Goal: Task Accomplishment & Management: Use online tool/utility

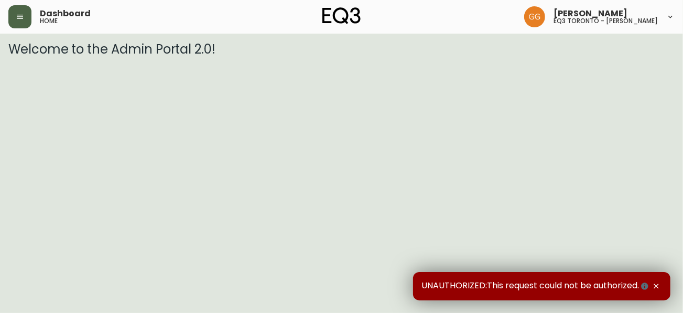
click at [25, 16] on button "button" at bounding box center [19, 16] width 23 height 23
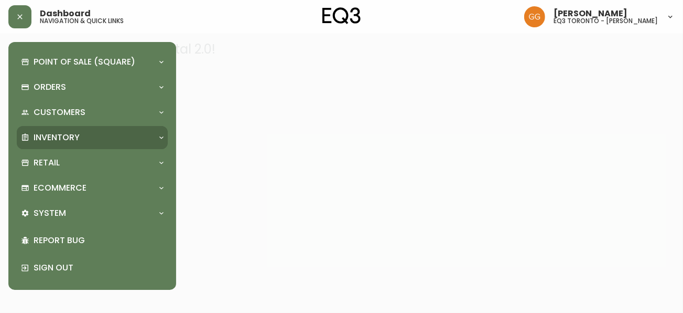
click at [69, 141] on p "Inventory" at bounding box center [57, 138] width 46 height 12
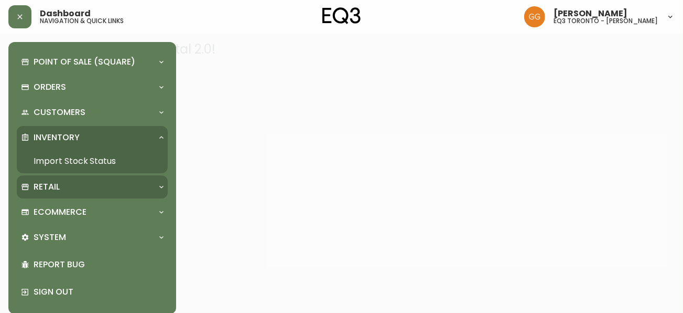
click at [71, 184] on div "Retail" at bounding box center [87, 187] width 132 height 12
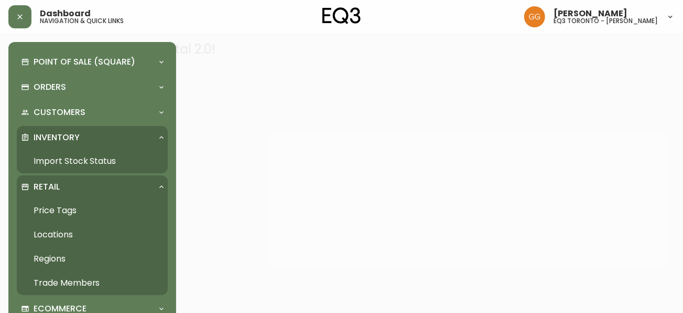
click at [64, 213] on link "Price Tags" at bounding box center [92, 210] width 151 height 24
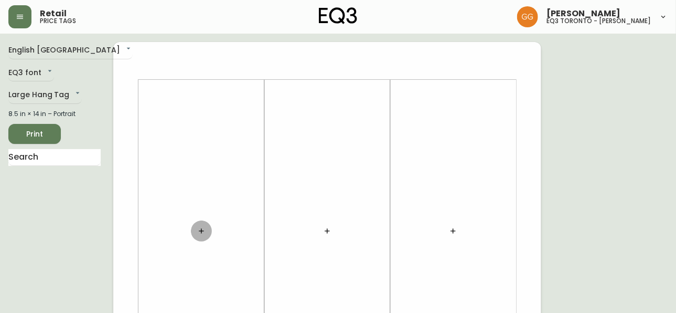
click at [201, 235] on button "button" at bounding box center [201, 230] width 21 height 21
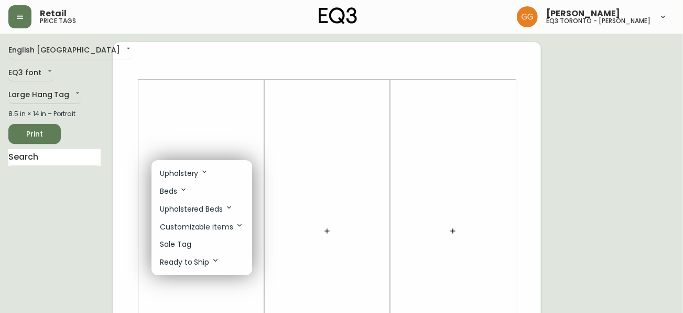
click at [237, 125] on div at bounding box center [341, 156] width 683 height 313
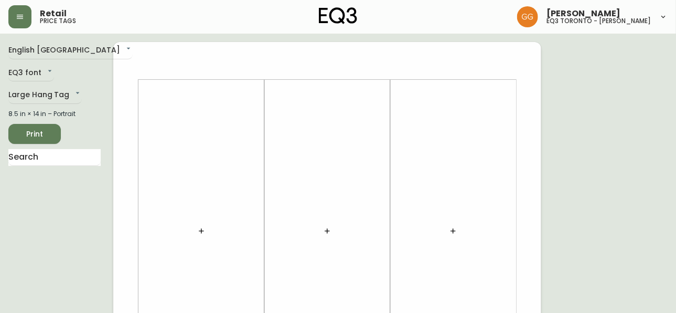
click at [203, 229] on icon "button" at bounding box center [201, 231] width 8 height 8
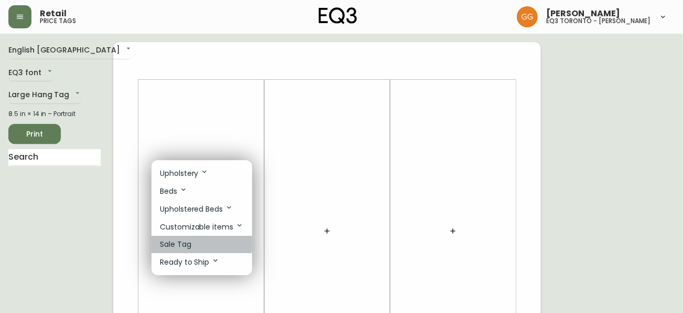
click at [198, 243] on li "Sale Tag" at bounding box center [202, 243] width 101 height 17
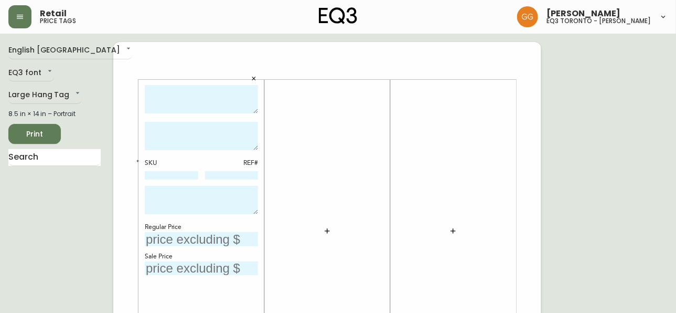
click at [329, 230] on icon "button" at bounding box center [327, 230] width 5 height 5
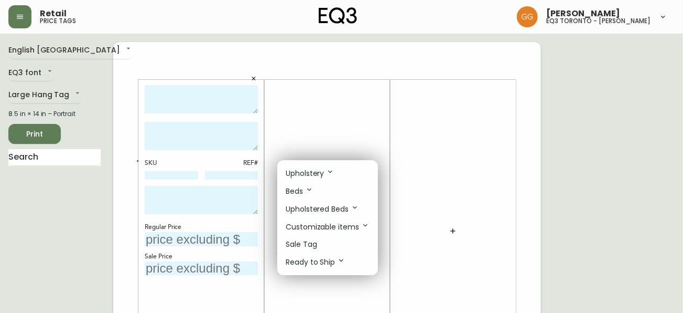
click at [323, 245] on li "Sale Tag" at bounding box center [327, 243] width 101 height 17
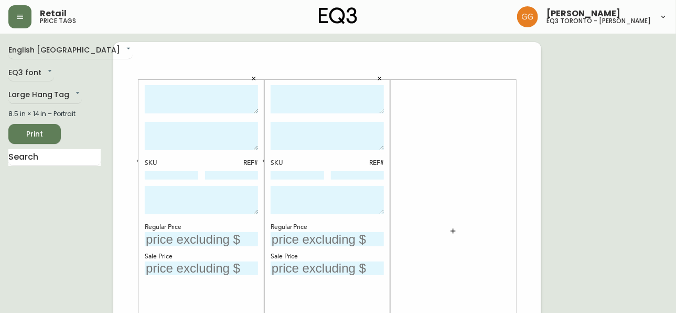
click at [217, 100] on textarea at bounding box center [201, 99] width 113 height 29
type textarea "[PERSON_NAME] CHAIR"
click at [333, 99] on textarea at bounding box center [327, 99] width 113 height 29
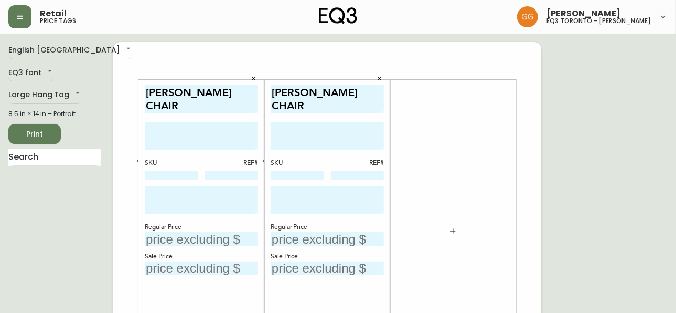
type textarea "[PERSON_NAME] CHAIR"
click at [190, 133] on textarea at bounding box center [201, 136] width 113 height 28
type textarea "BOUCLE"
click at [286, 136] on textarea at bounding box center [327, 136] width 113 height 28
type textarea "BOUCLE"
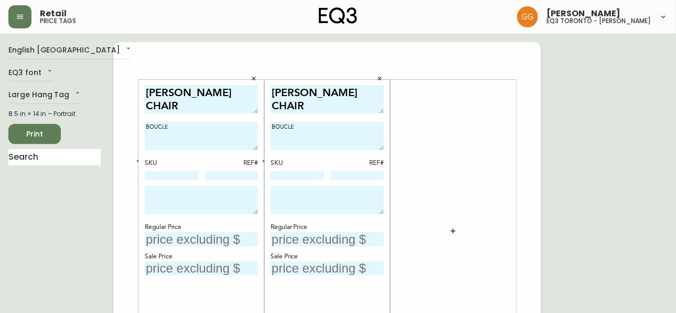
click at [200, 236] on input "text" at bounding box center [201, 239] width 113 height 14
type input "$499"
click at [303, 240] on input "text" at bounding box center [327, 239] width 113 height 14
type input "$499"
click at [168, 267] on input "text" at bounding box center [201, 268] width 113 height 14
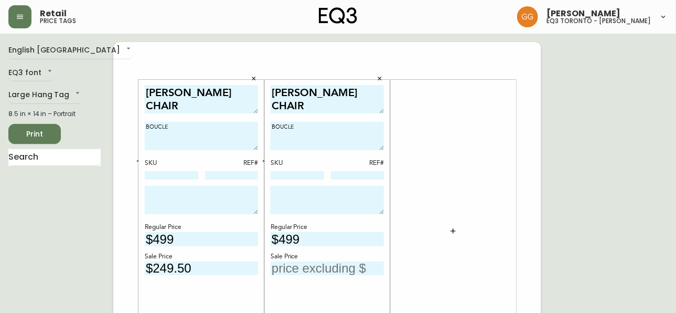
type input "$249.50"
click at [316, 265] on input "text" at bounding box center [327, 268] width 113 height 14
type input "$249.50"
click at [253, 22] on div "Retail price tags [PERSON_NAME] eq3 toronto - [PERSON_NAME]" at bounding box center [337, 17] width 659 height 34
click at [384, 76] on button "button" at bounding box center [380, 79] width 16 height 16
